Goal: Information Seeking & Learning: Learn about a topic

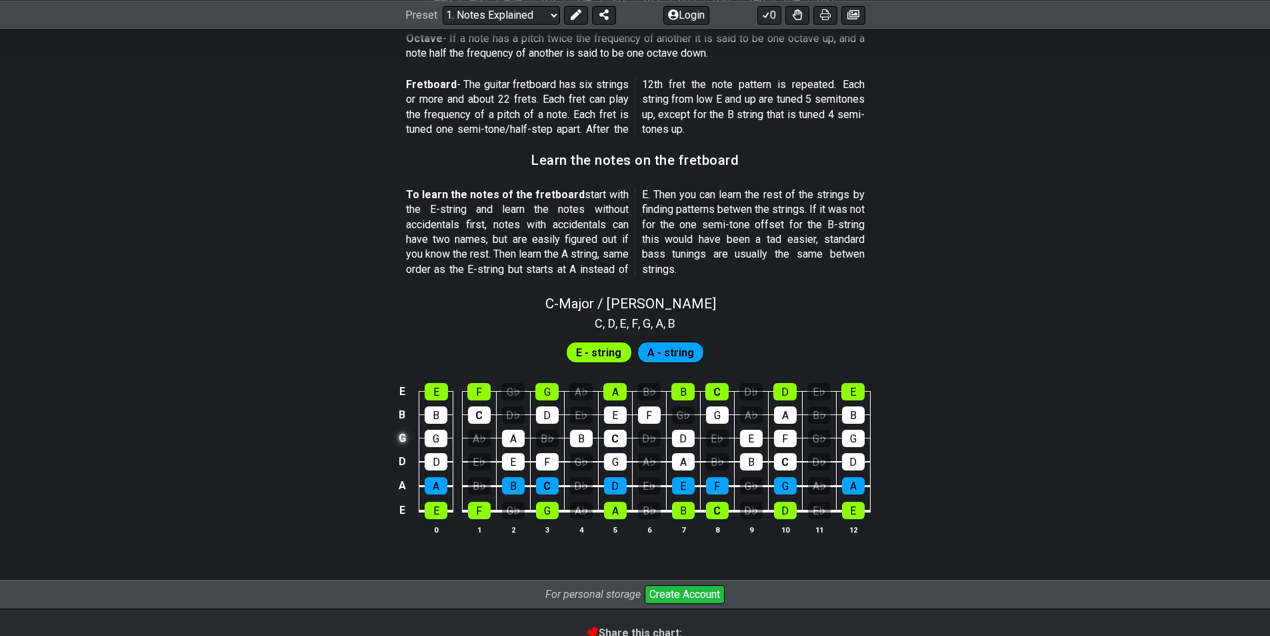
scroll to position [1088, 0]
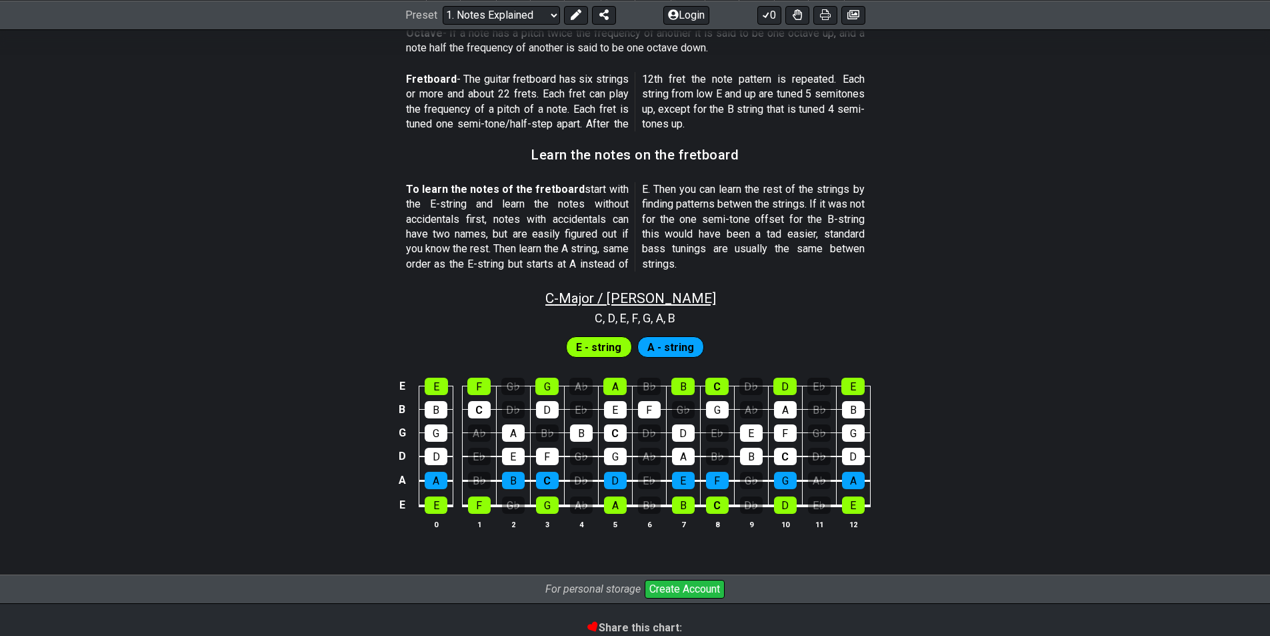
click at [639, 298] on span "C - Major / Ionian" at bounding box center [631, 298] width 171 height 16
select select "C"
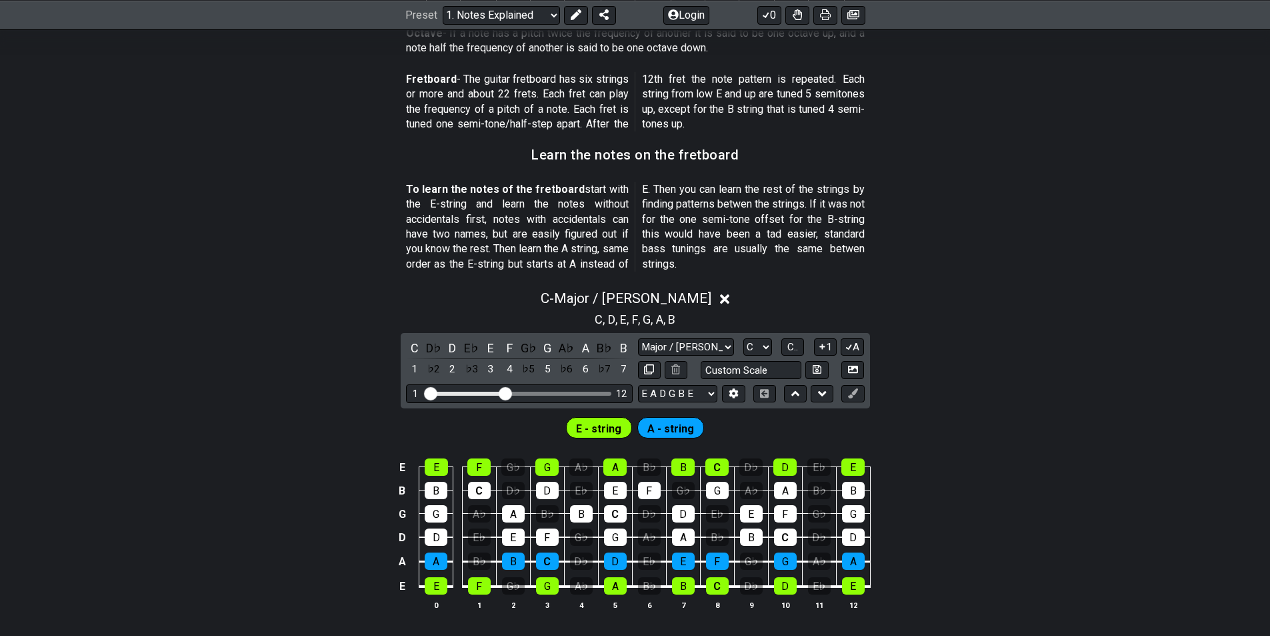
click at [491, 338] on div "C D♭ D E♭ E F G♭ G A♭ A B♭ B 1 ♭2 2 ♭3 3 4 ♭5 5 ♭6 6 ♭7 7 Major / Ionian Custom…" at bounding box center [635, 370] width 469 height 75
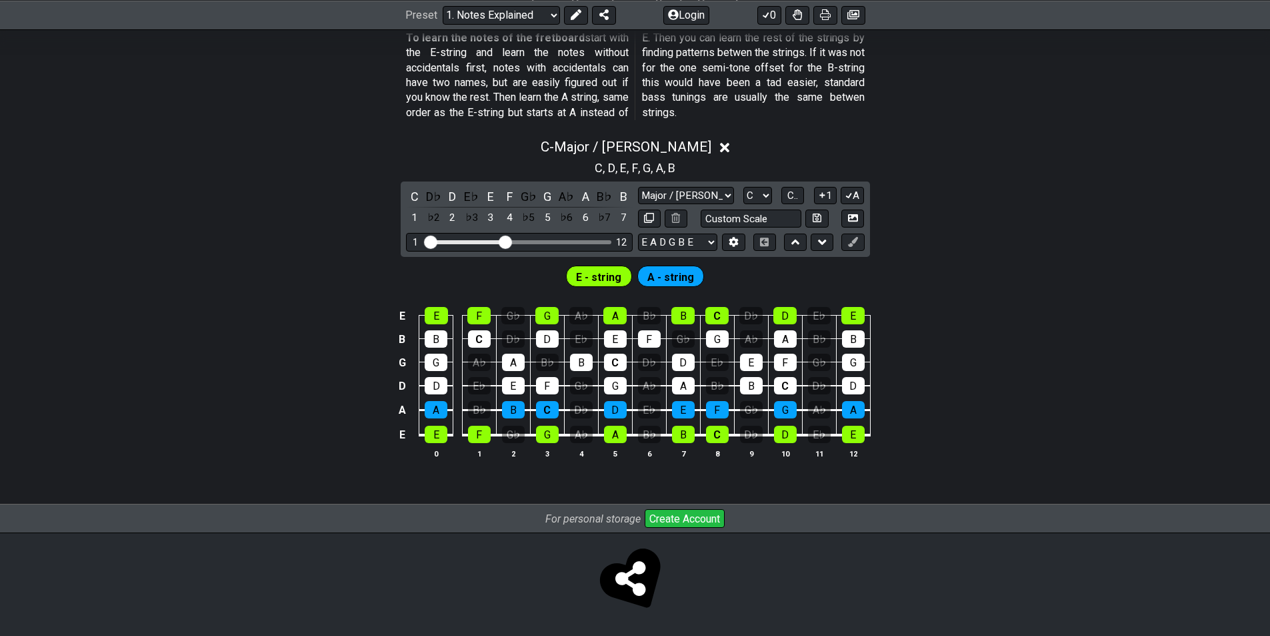
scroll to position [1106, 0]
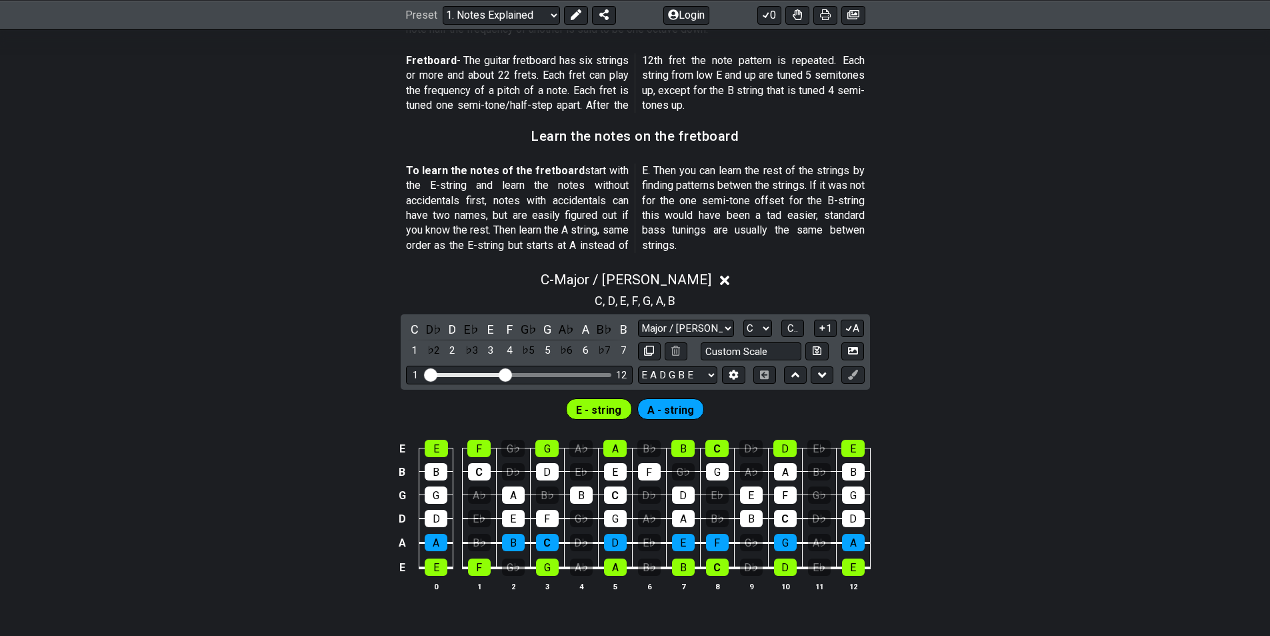
click at [720, 281] on icon at bounding box center [725, 280] width 10 height 10
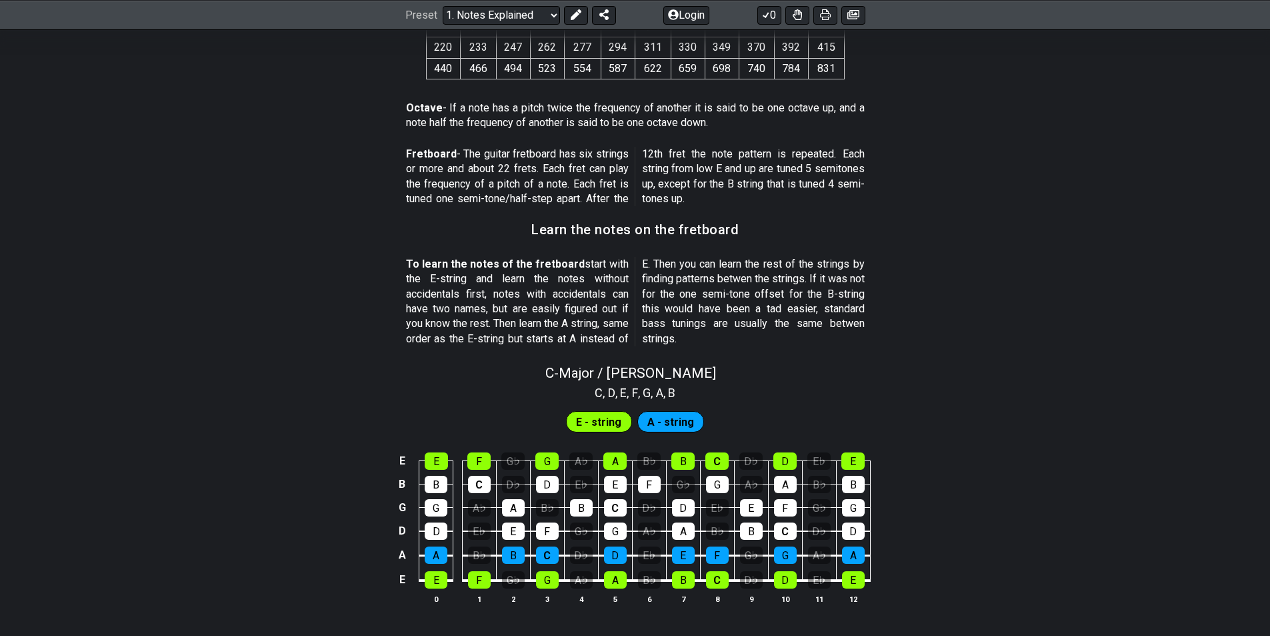
scroll to position [692, 0]
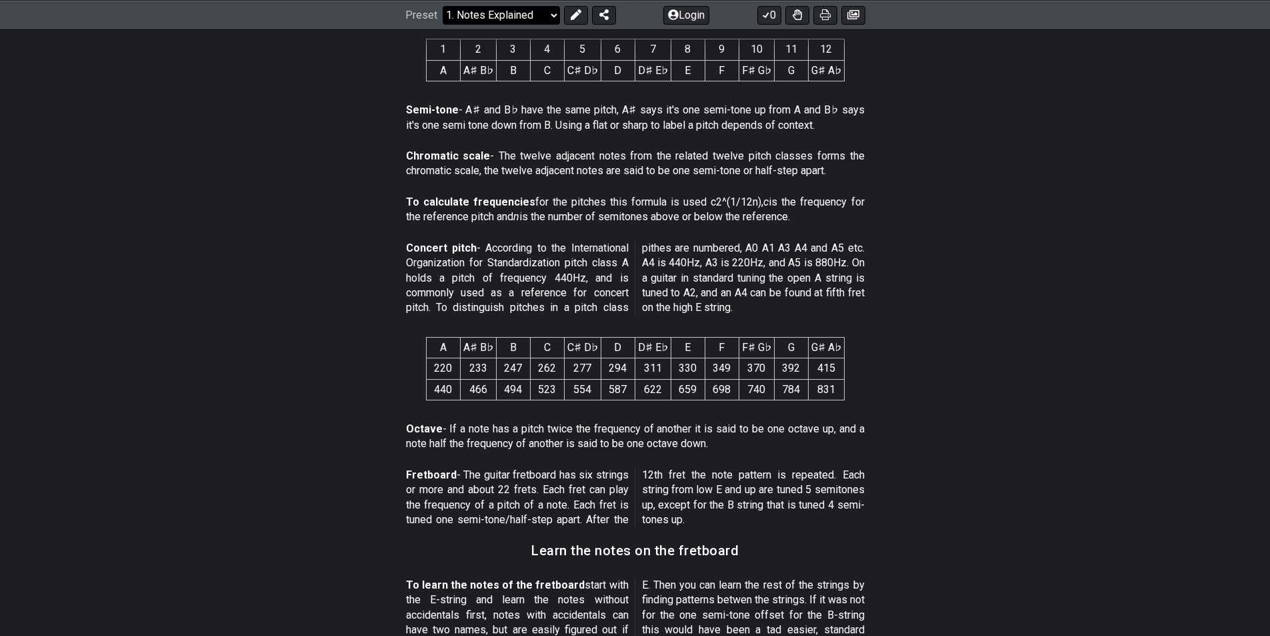
click at [554, 15] on select "Welcome to #fretflip! Initial Preset Custom Preset Minor Pentatonic Major Penta…" at bounding box center [501, 14] width 117 height 19
click at [890, 147] on section "Chromatic scale - The twelve adjacent notes from the related twelve pitch class…" at bounding box center [635, 166] width 1270 height 46
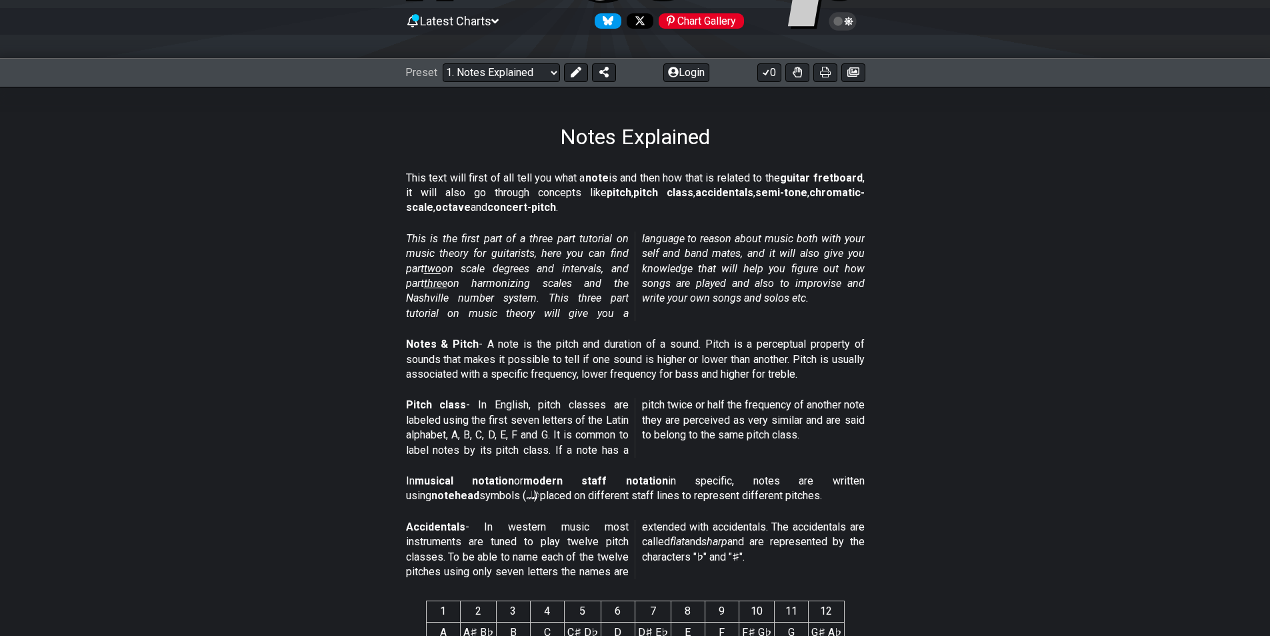
scroll to position [0, 0]
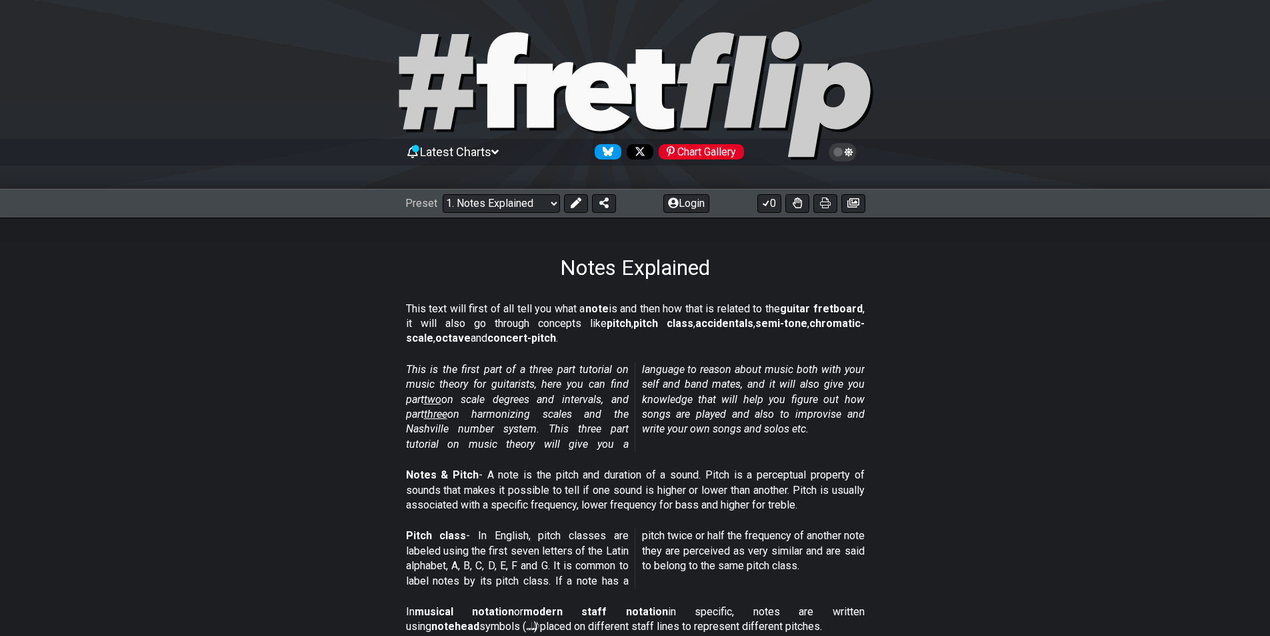
click at [437, 399] on span "two" at bounding box center [432, 399] width 17 height 13
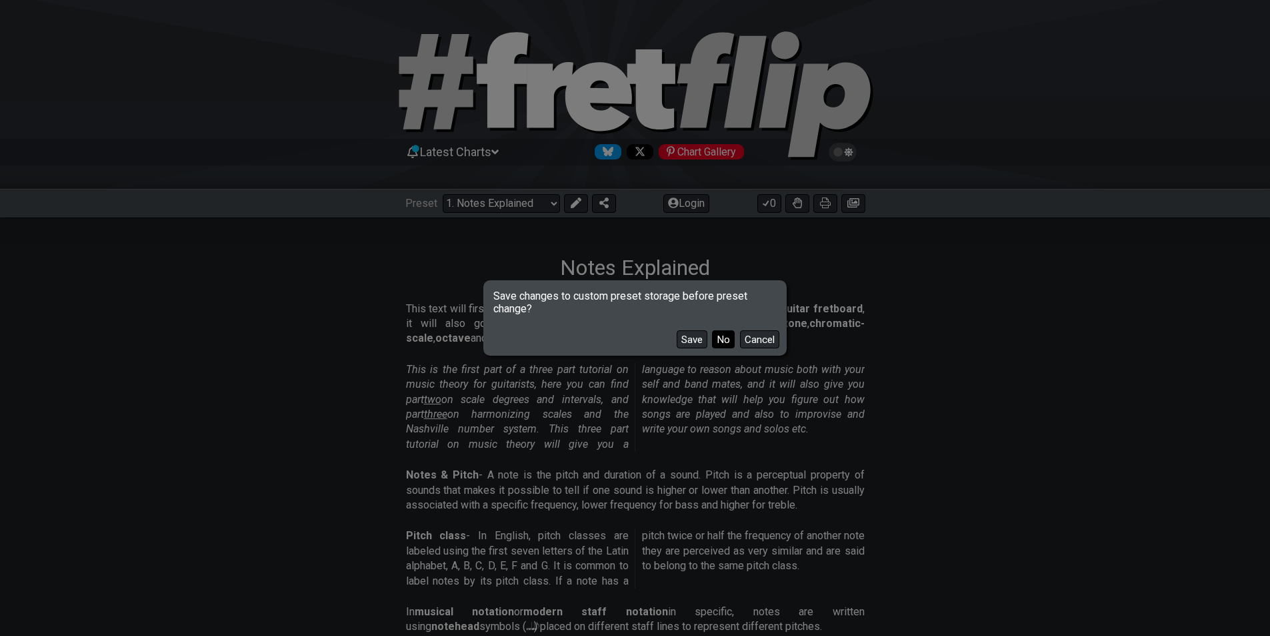
click at [726, 341] on button "No" at bounding box center [723, 339] width 23 height 18
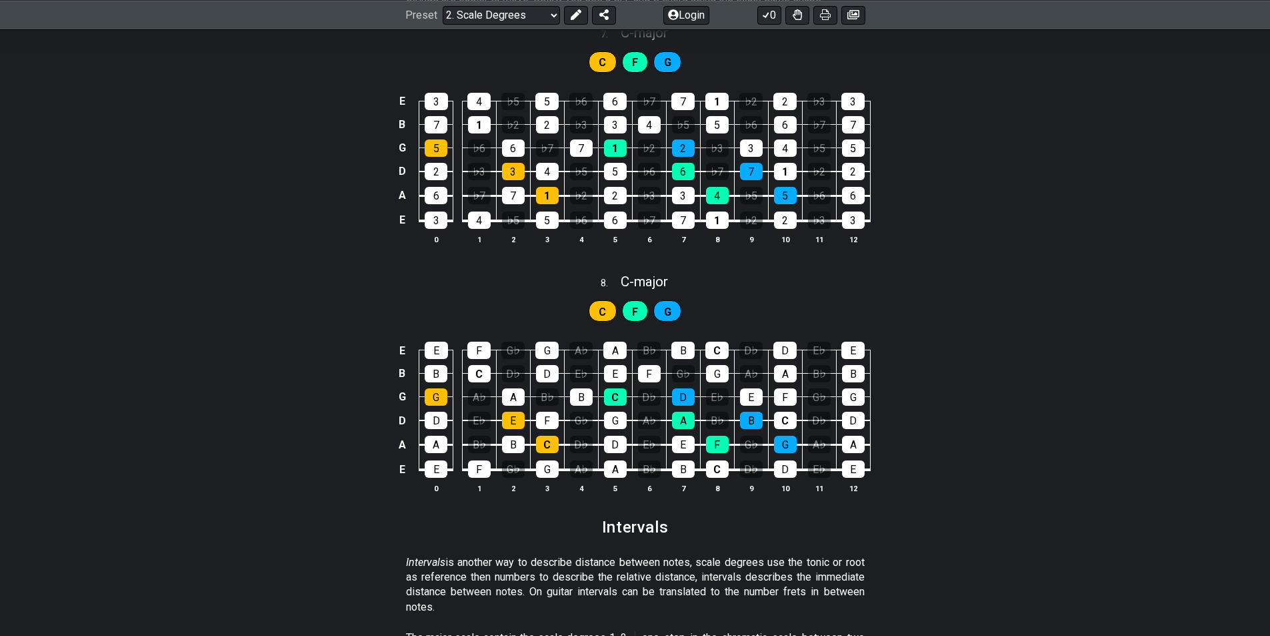
scroll to position [2934, 0]
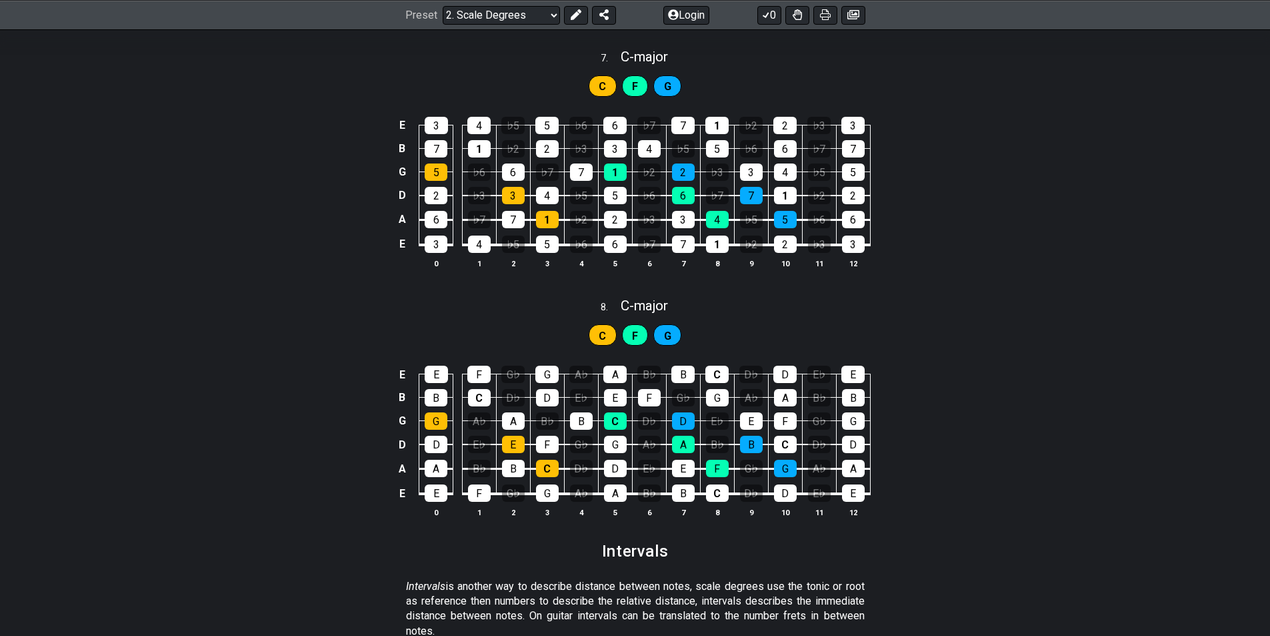
drag, startPoint x: 367, startPoint y: 317, endPoint x: 1047, endPoint y: 508, distance: 706.5
click at [1040, 511] on section "C F G E E F G♭ G A♭ A B♭ B C D♭ D E♭ E B B C D♭ D E♭ E F G♭ G A♭ A B♭ B G G A♭ …" at bounding box center [635, 425] width 1270 height 221
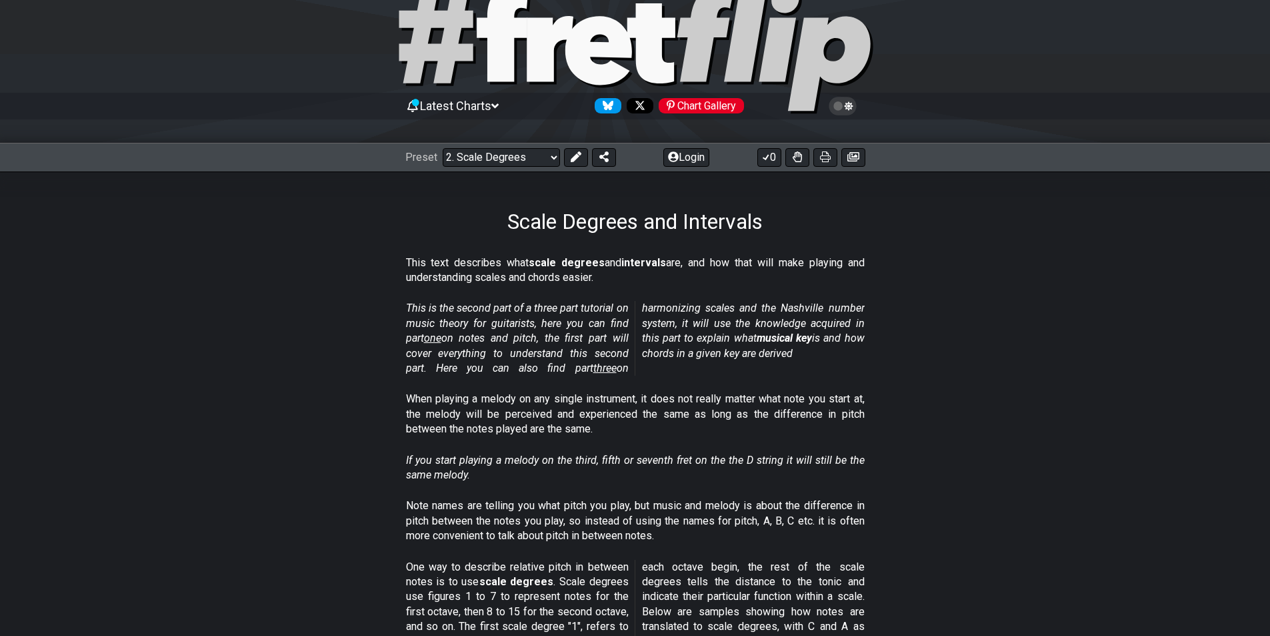
scroll to position [0, 0]
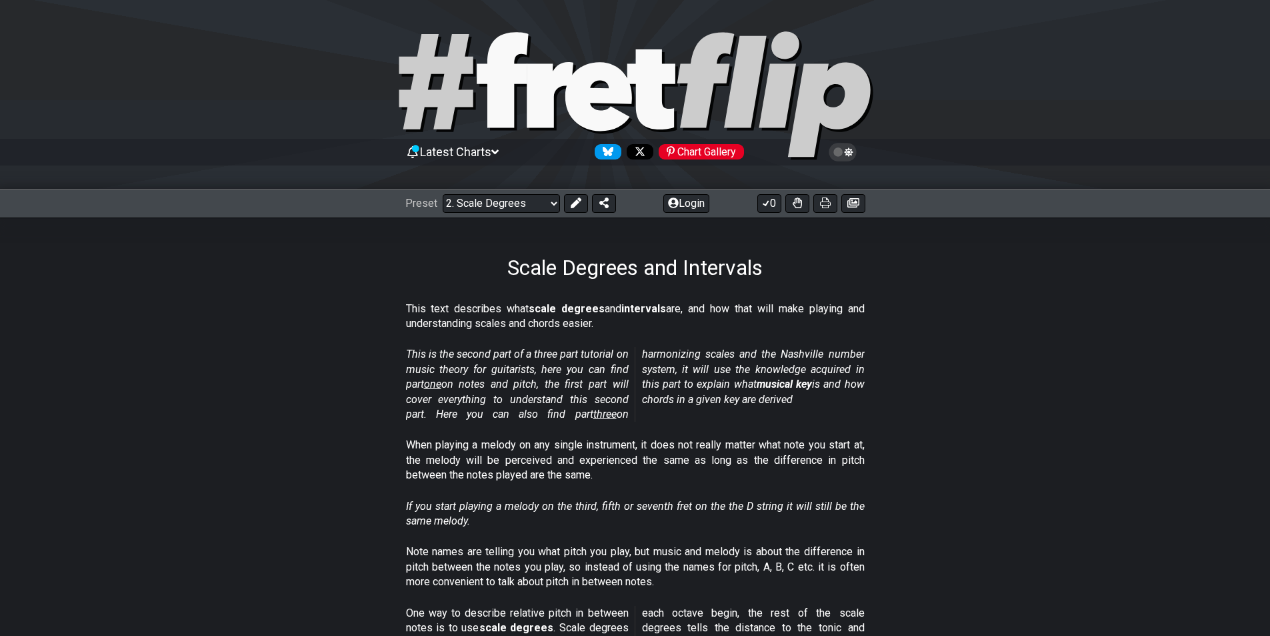
click at [598, 415] on span "three" at bounding box center [605, 413] width 23 height 13
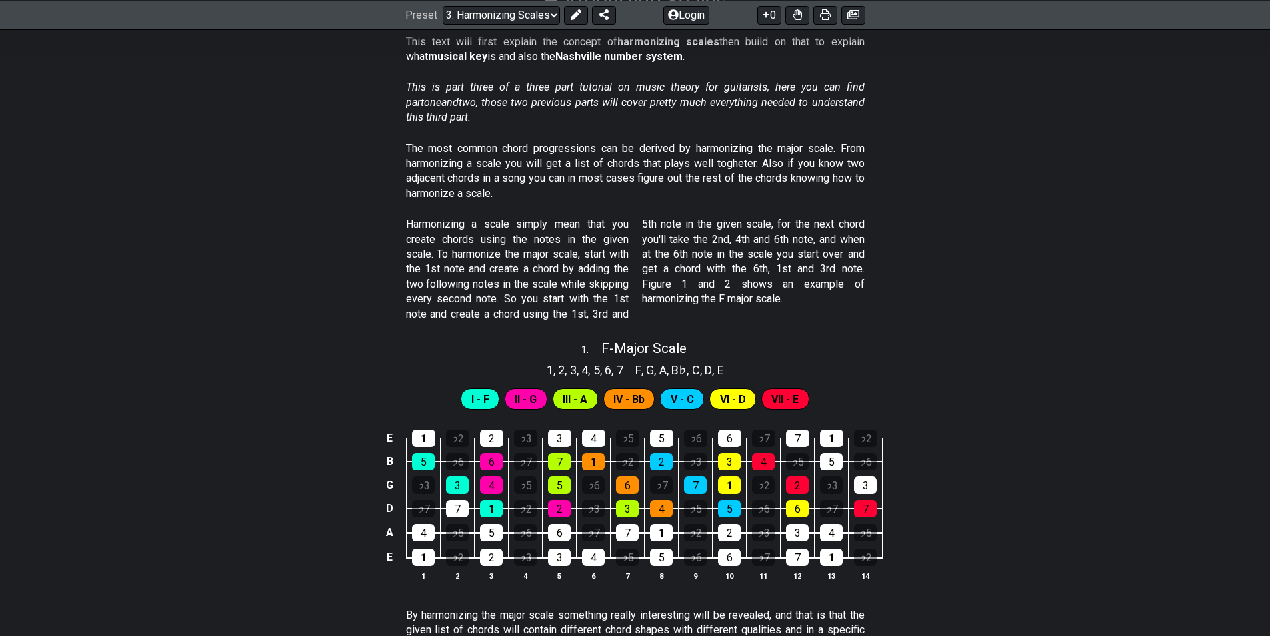
scroll to position [67, 0]
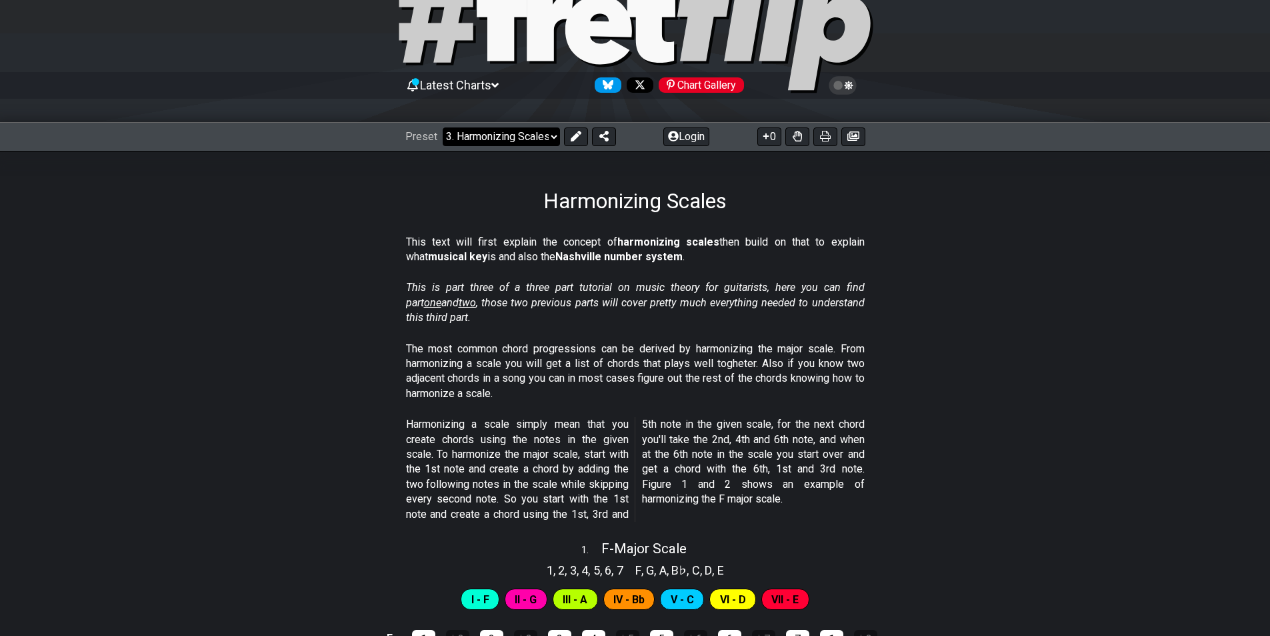
drag, startPoint x: 550, startPoint y: 139, endPoint x: 554, endPoint y: 149, distance: 11.4
click at [550, 139] on select "Welcome to #fretflip! Initial Preset Custom Preset Minor Pentatonic Major Penta…" at bounding box center [501, 136] width 117 height 19
click at [443, 127] on select "Welcome to #fretflip! Initial Preset Custom Preset Minor Pentatonic Major Penta…" at bounding box center [501, 136] width 117 height 19
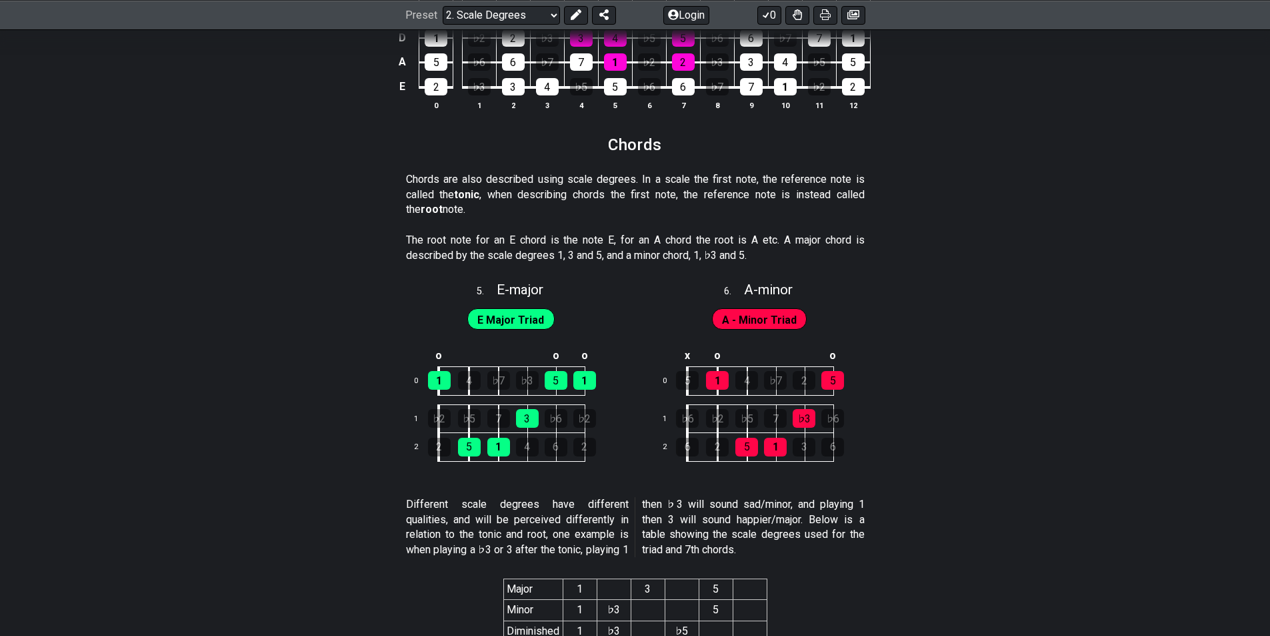
scroll to position [2334, 0]
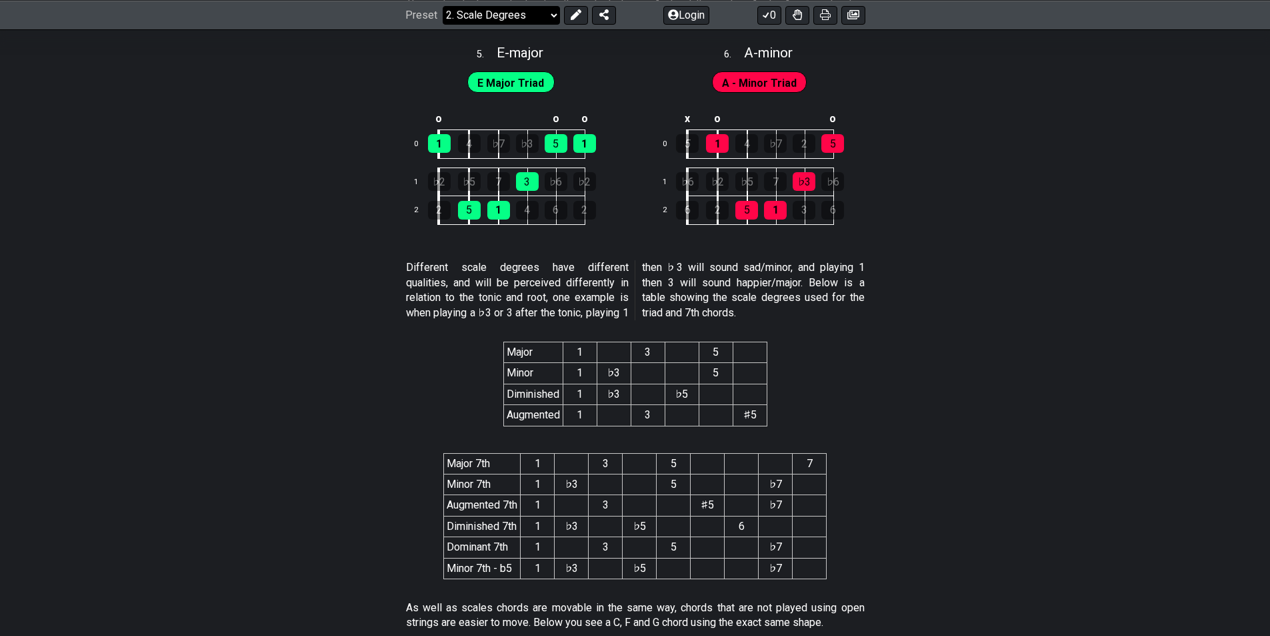
click at [551, 15] on select "Welcome to #fretflip! Initial Preset Custom Preset Minor Pentatonic Major Penta…" at bounding box center [501, 14] width 117 height 19
click at [443, 24] on select "Welcome to #fretflip! Initial Preset Custom Preset Minor Pentatonic Major Penta…" at bounding box center [501, 14] width 117 height 19
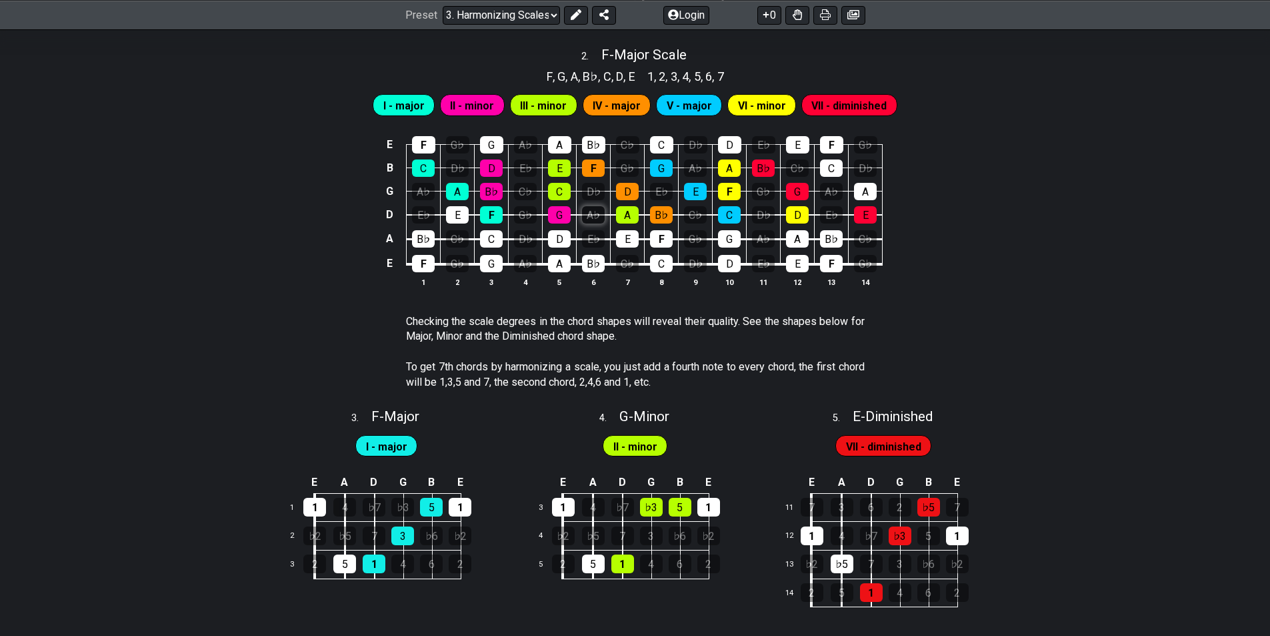
scroll to position [795, 0]
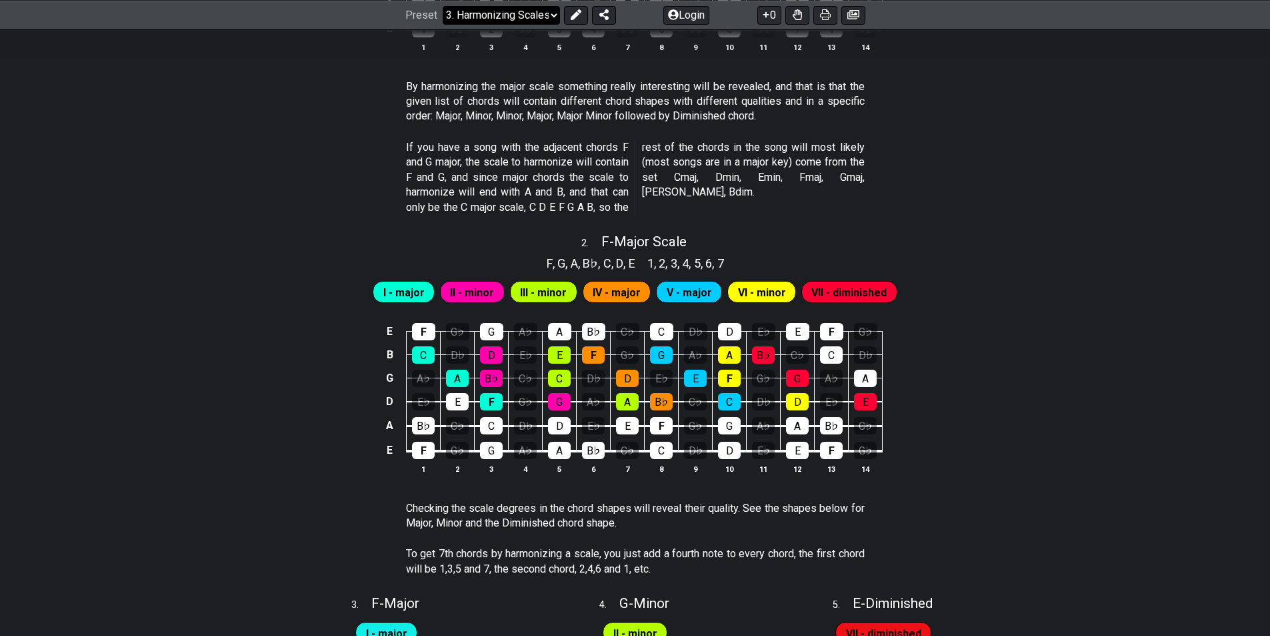
click at [554, 13] on select "Welcome to #fretflip! Initial Preset Custom Preset Minor Pentatonic Major Penta…" at bounding box center [501, 14] width 117 height 19
click at [443, 24] on select "Welcome to #fretflip! Initial Preset Custom Preset Minor Pentatonic Major Penta…" at bounding box center [501, 14] width 117 height 19
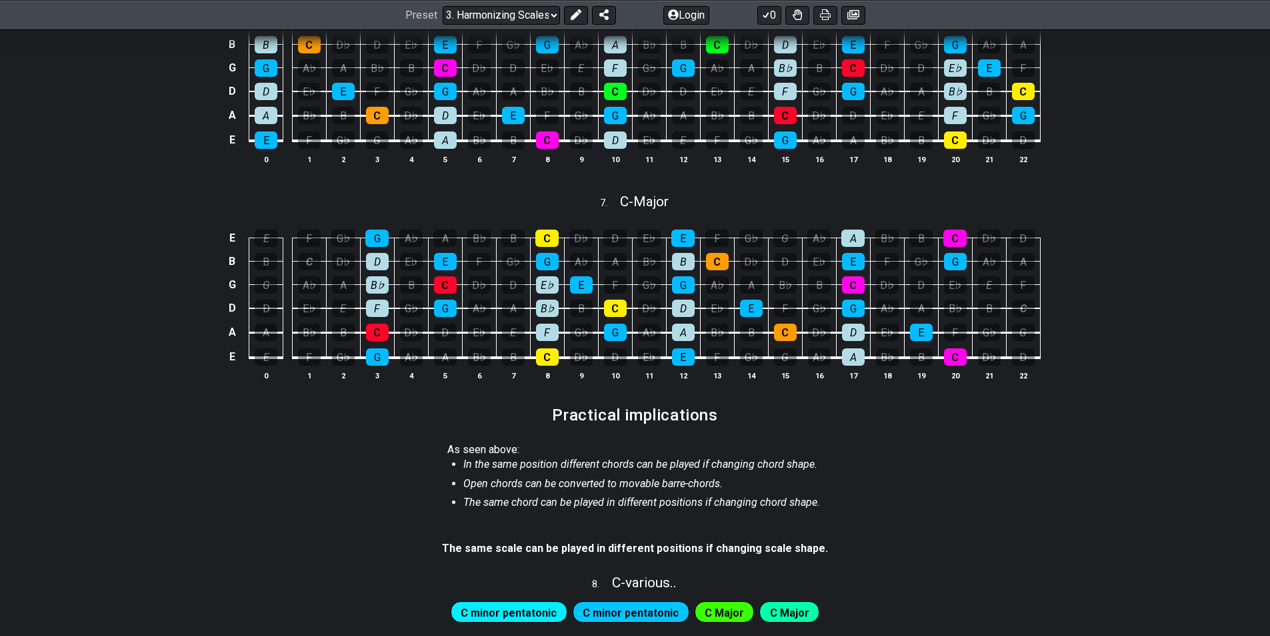
select select "/the-caged-system"
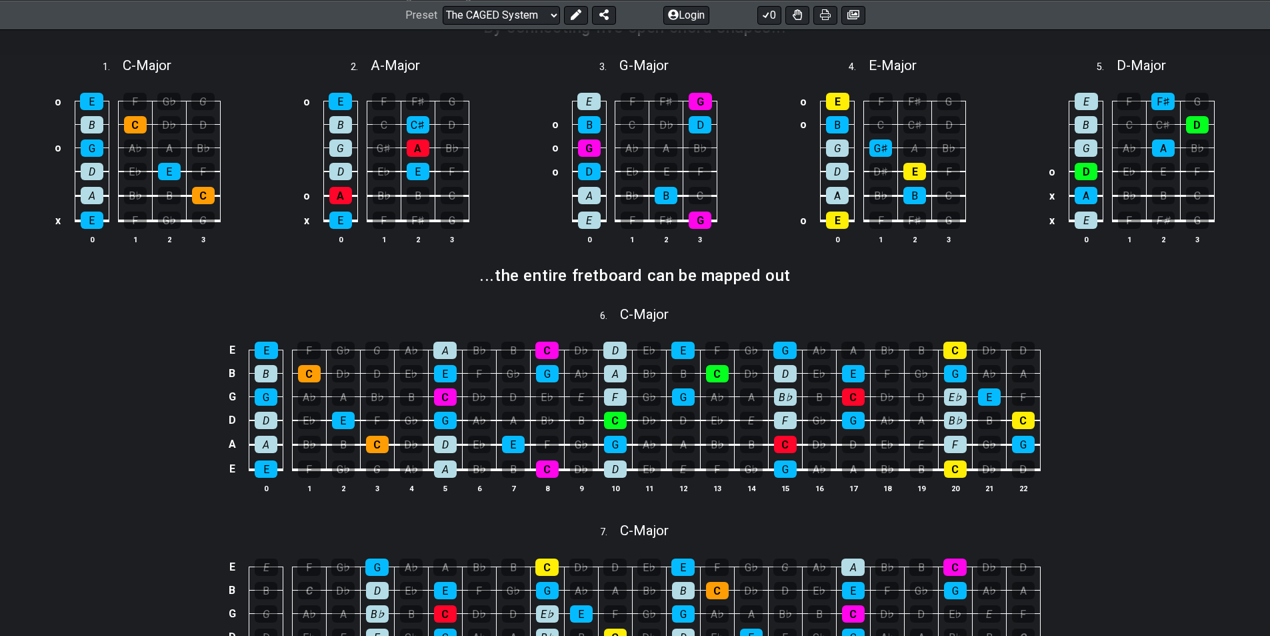
scroll to position [467, 0]
click at [618, 469] on div "D" at bounding box center [615, 467] width 23 height 17
click at [620, 465] on div "D" at bounding box center [615, 467] width 23 height 17
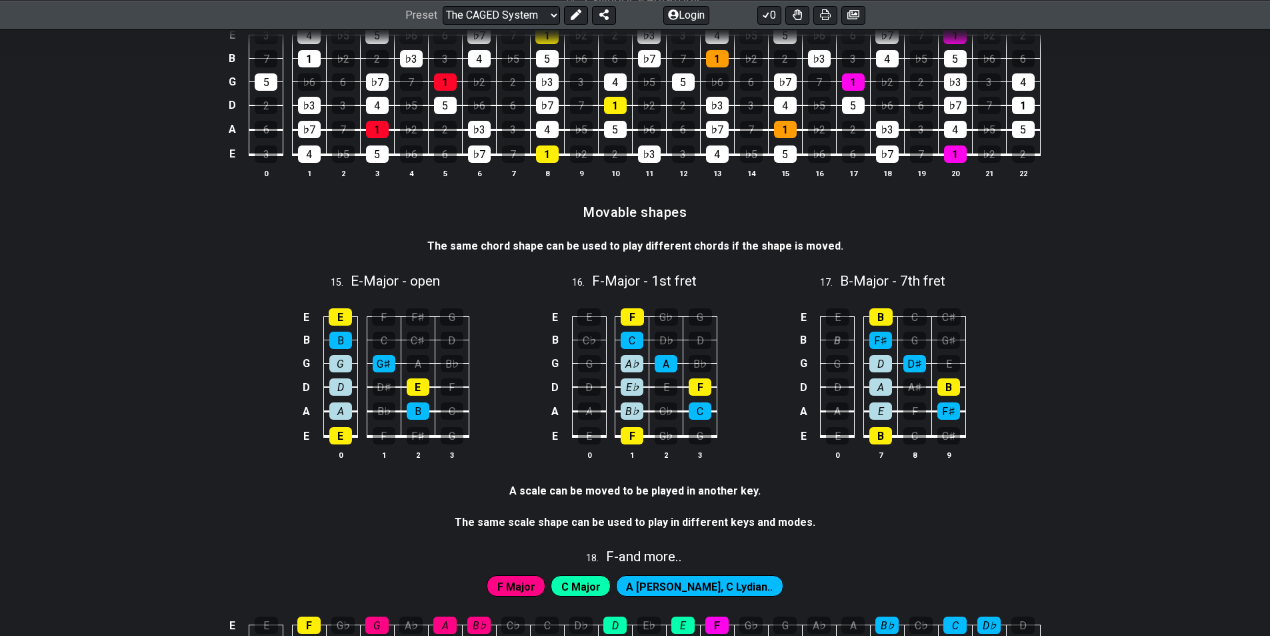
scroll to position [2868, 0]
